Goal: Task Accomplishment & Management: Use online tool/utility

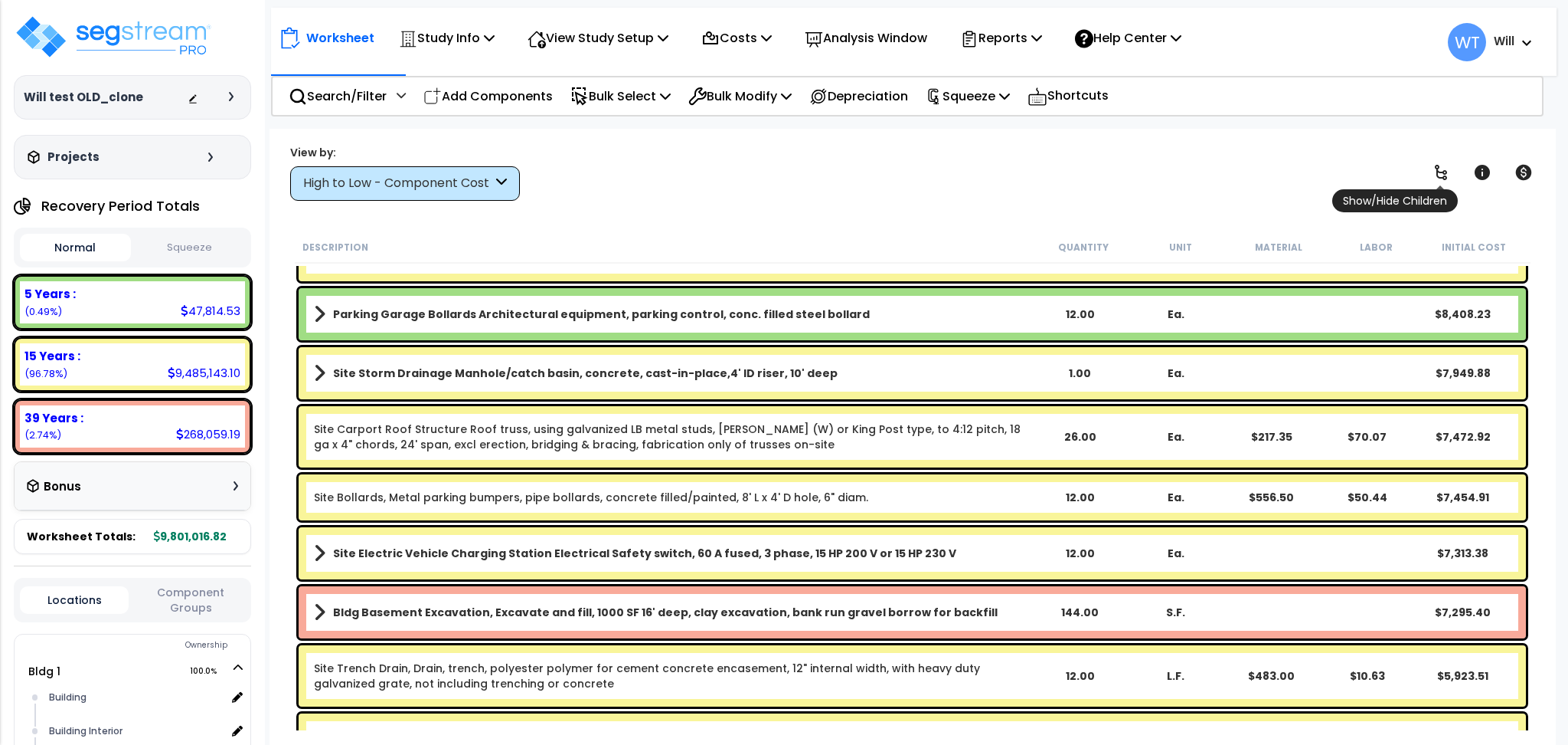
click at [1442, 177] on icon at bounding box center [1441, 173] width 12 height 16
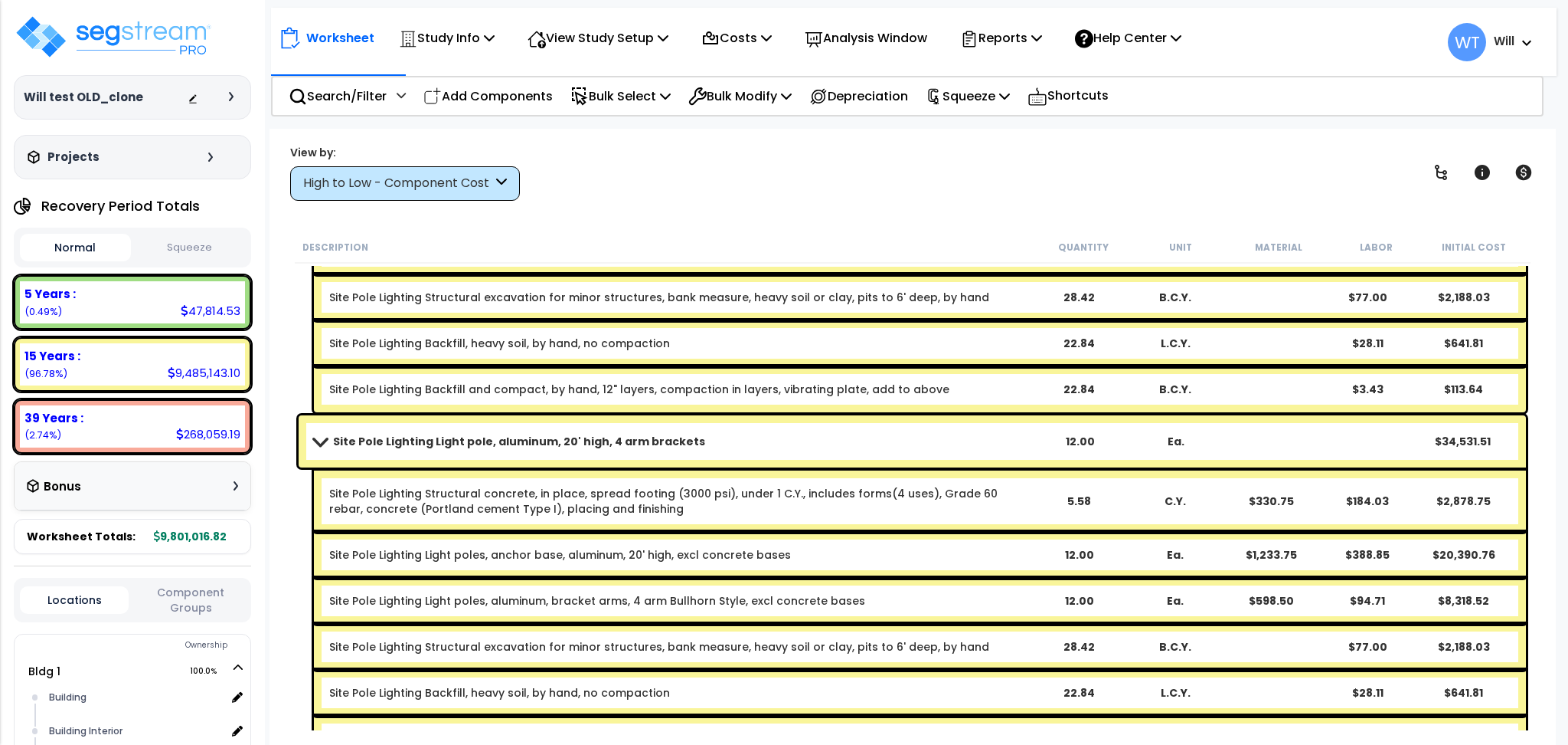
scroll to position [2655, 0]
